Goal: Find specific page/section: Find specific page/section

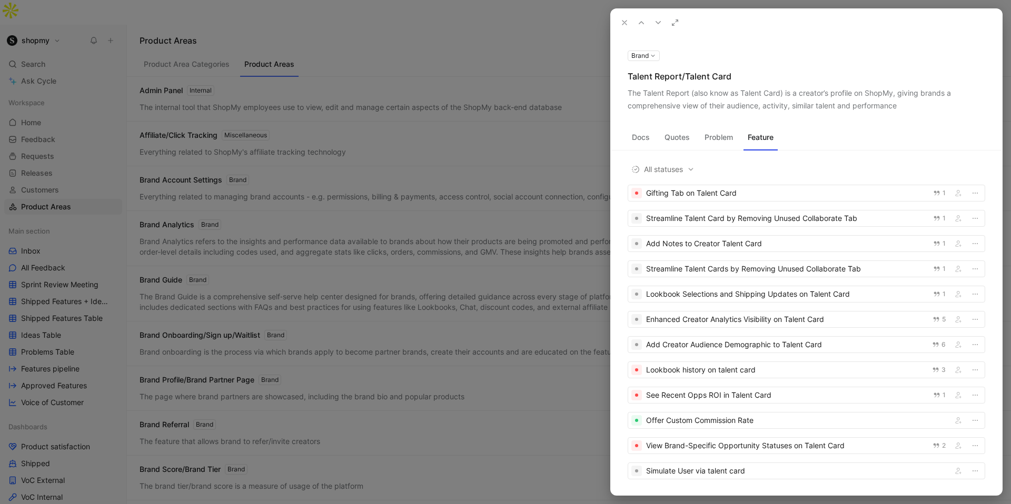
scroll to position [1592, 0]
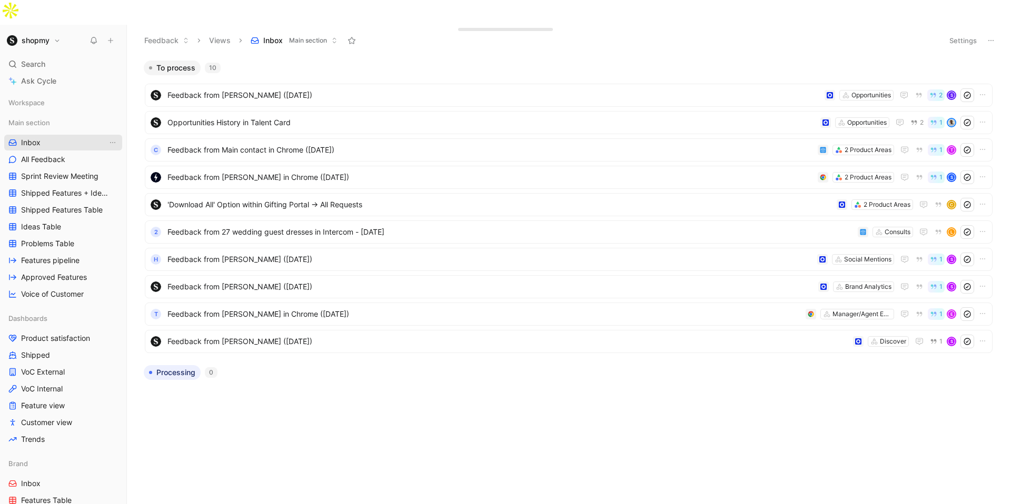
click at [51, 135] on link "Inbox" at bounding box center [63, 143] width 118 height 16
